Goal: Transaction & Acquisition: Book appointment/travel/reservation

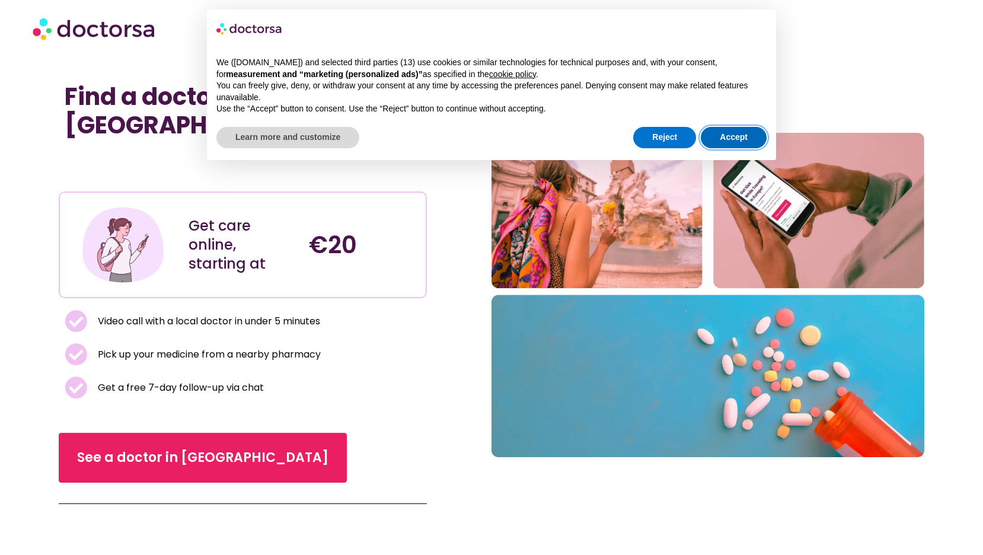
click at [741, 140] on button "Accept" at bounding box center [734, 137] width 66 height 21
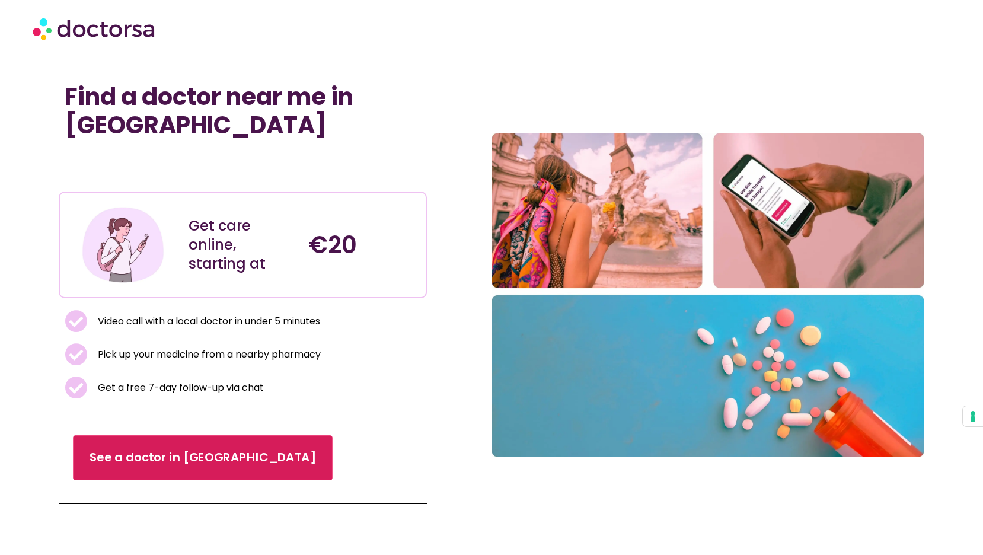
click at [189, 449] on span "See a doctor in Italy" at bounding box center [203, 457] width 226 height 17
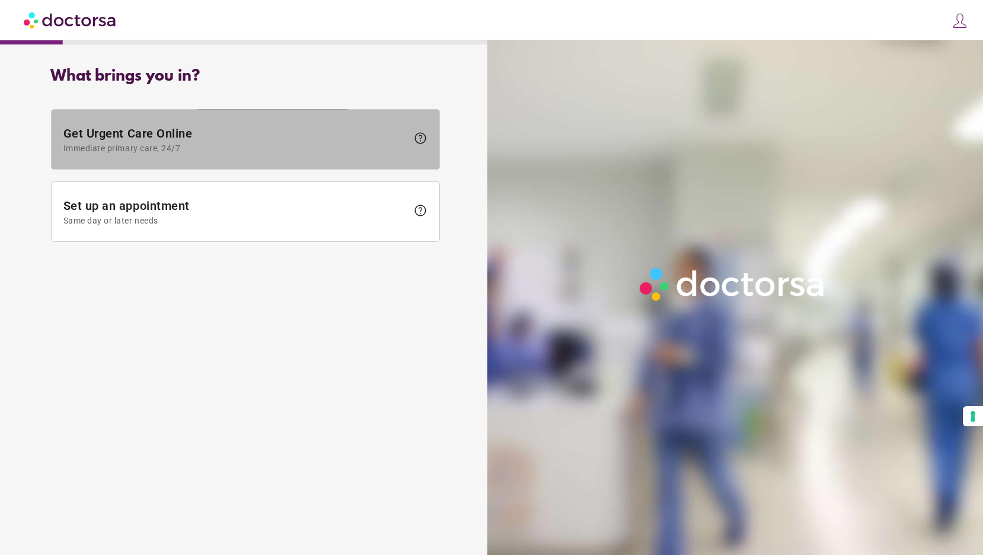
drag, startPoint x: 204, startPoint y: 160, endPoint x: 206, endPoint y: 117, distance: 42.7
click at [206, 117] on span at bounding box center [246, 139] width 388 height 59
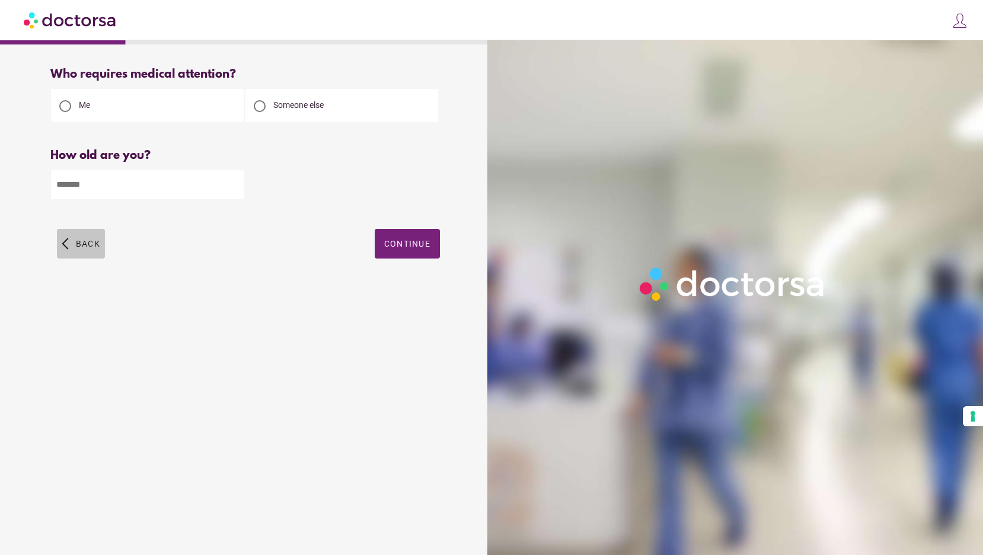
click at [83, 241] on span "Back" at bounding box center [88, 243] width 24 height 9
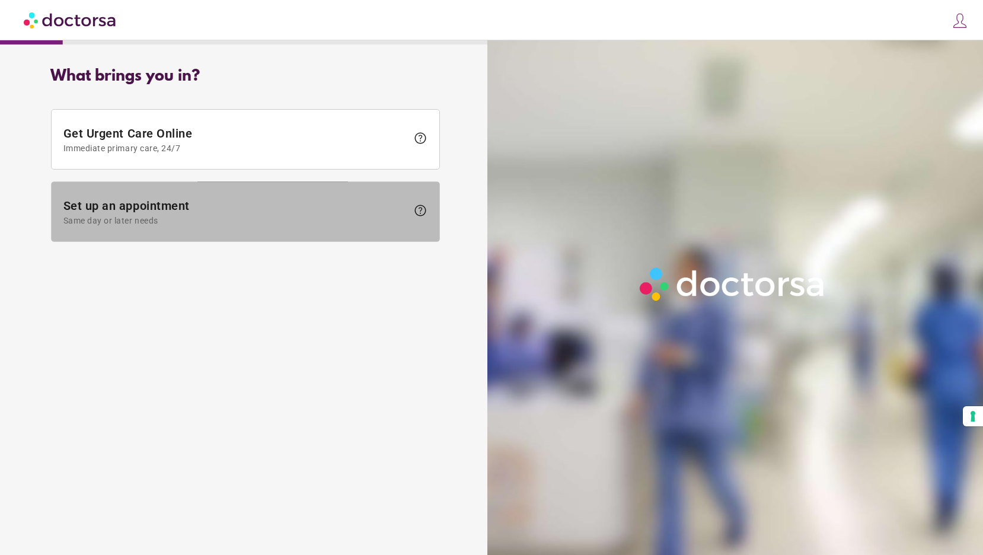
click at [161, 205] on span "Set up an appointment Same day or later needs" at bounding box center [235, 212] width 344 height 27
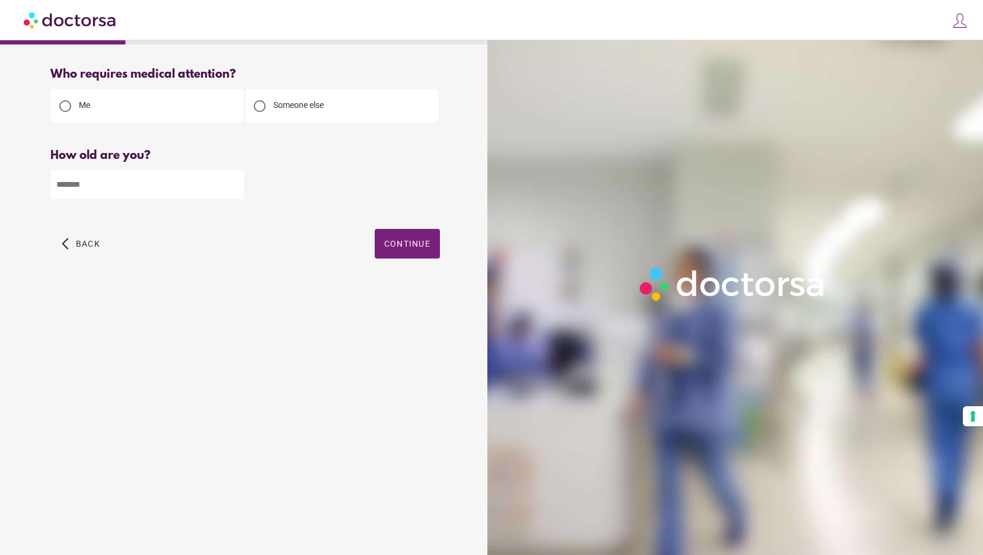
click at [274, 110] on span "Someone else" at bounding box center [299, 104] width 50 height 9
click at [146, 190] on input "number" at bounding box center [147, 184] width 193 height 29
type input "*"
type input "**"
click at [410, 255] on span "button" at bounding box center [407, 244] width 65 height 30
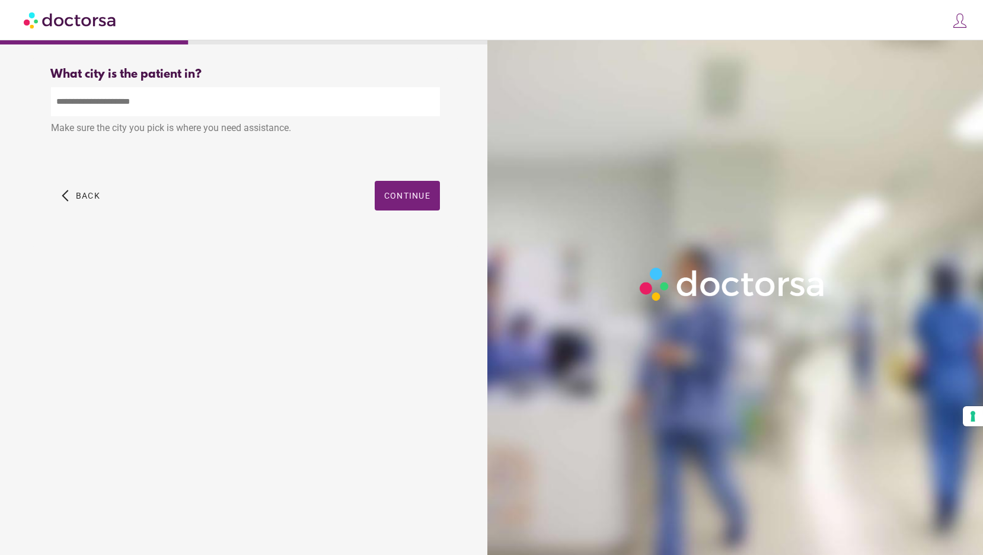
click at [154, 114] on input "text" at bounding box center [245, 101] width 389 height 29
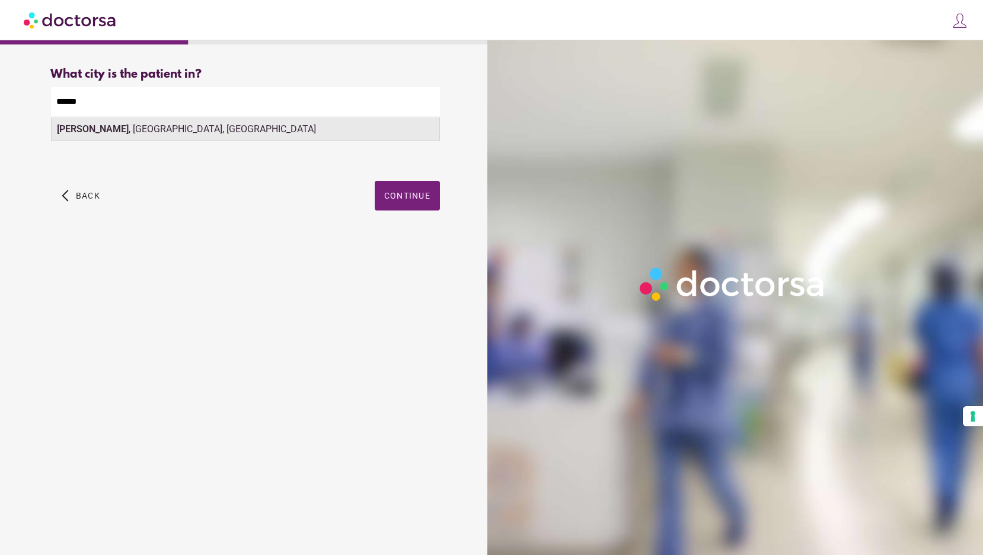
click at [138, 135] on div "Mazzeo , [GEOGRAPHIC_DATA], [GEOGRAPHIC_DATA]" at bounding box center [246, 129] width 388 height 24
type input "**********"
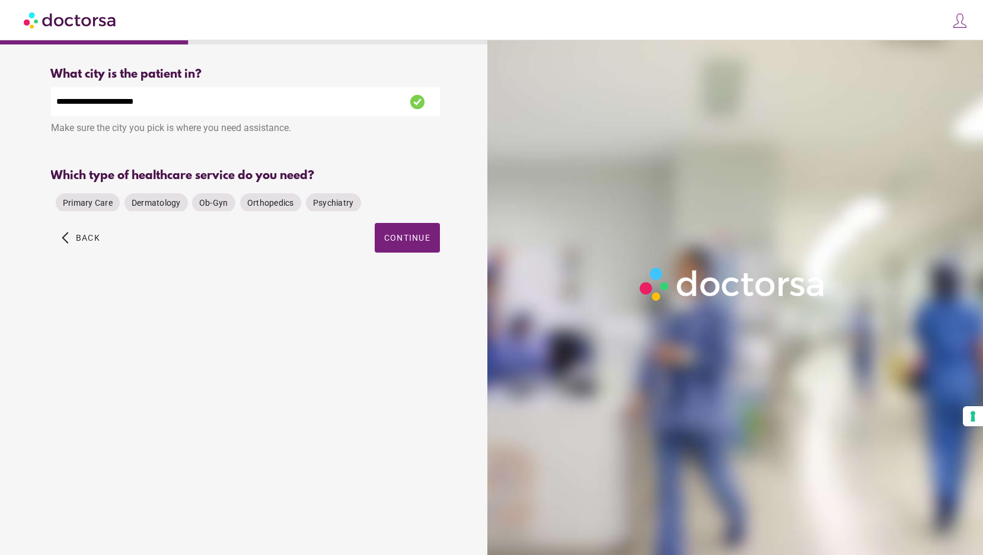
click at [384, 199] on div "Primary Care Dermatology Ob-Gyn Orthopedics Psychiatry" at bounding box center [245, 203] width 389 height 28
click at [80, 196] on div "Primary Care" at bounding box center [88, 202] width 64 height 19
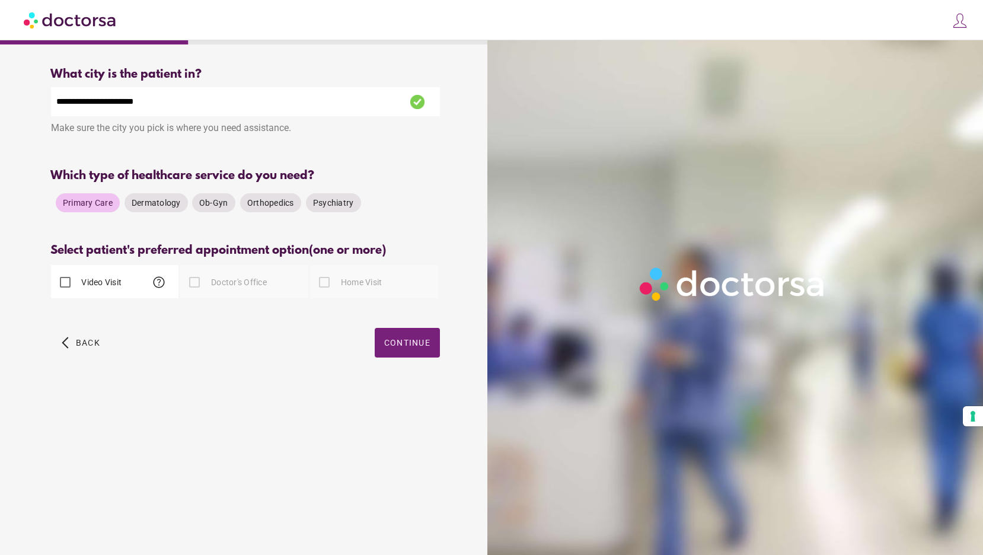
click at [91, 295] on div "Video Visit help" at bounding box center [86, 282] width 71 height 28
click at [82, 286] on label "Video Visit" at bounding box center [100, 282] width 43 height 12
click at [402, 344] on span "Continue" at bounding box center [407, 342] width 46 height 9
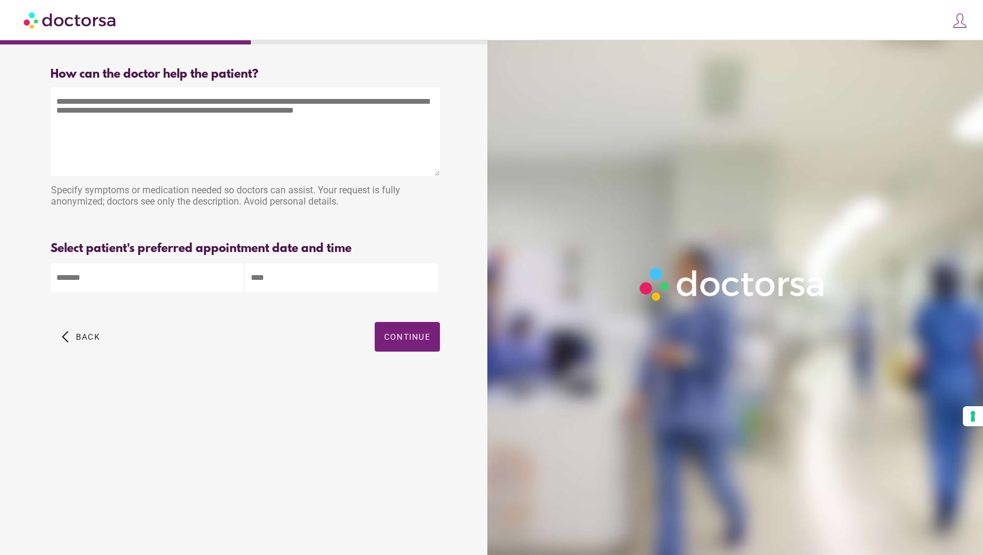
click at [176, 110] on textarea at bounding box center [245, 131] width 389 height 89
